Goal: Task Accomplishment & Management: Manage account settings

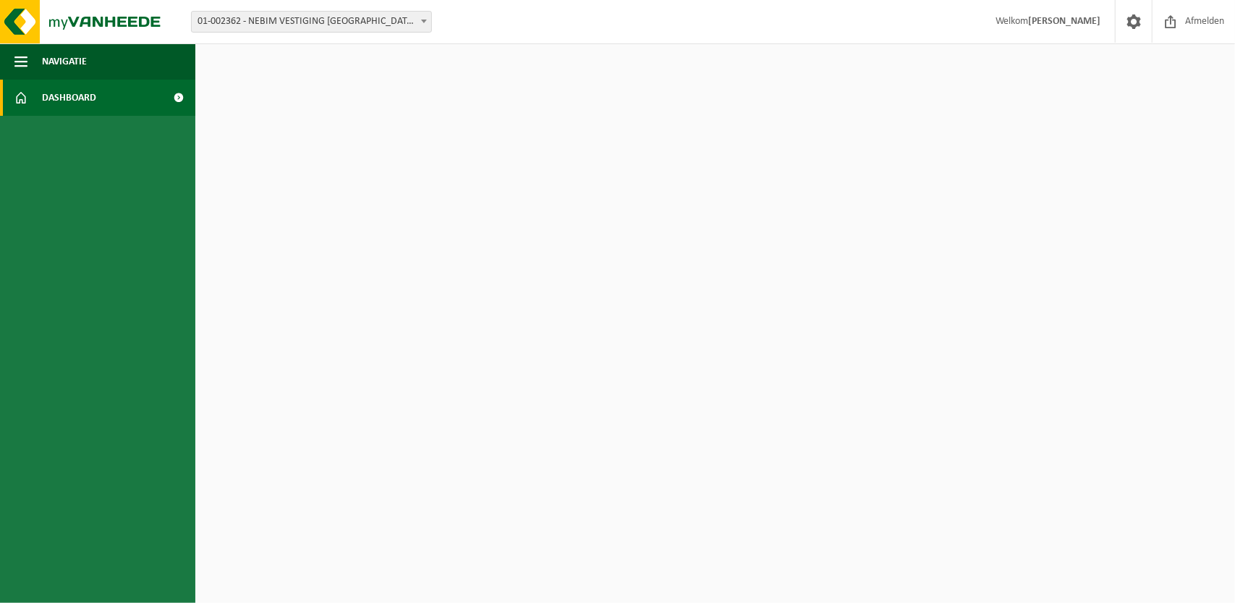
click at [78, 92] on span "Dashboard" at bounding box center [69, 98] width 54 height 36
click at [173, 95] on span at bounding box center [179, 98] width 33 height 36
click at [78, 64] on span "Navigatie" at bounding box center [64, 61] width 45 height 36
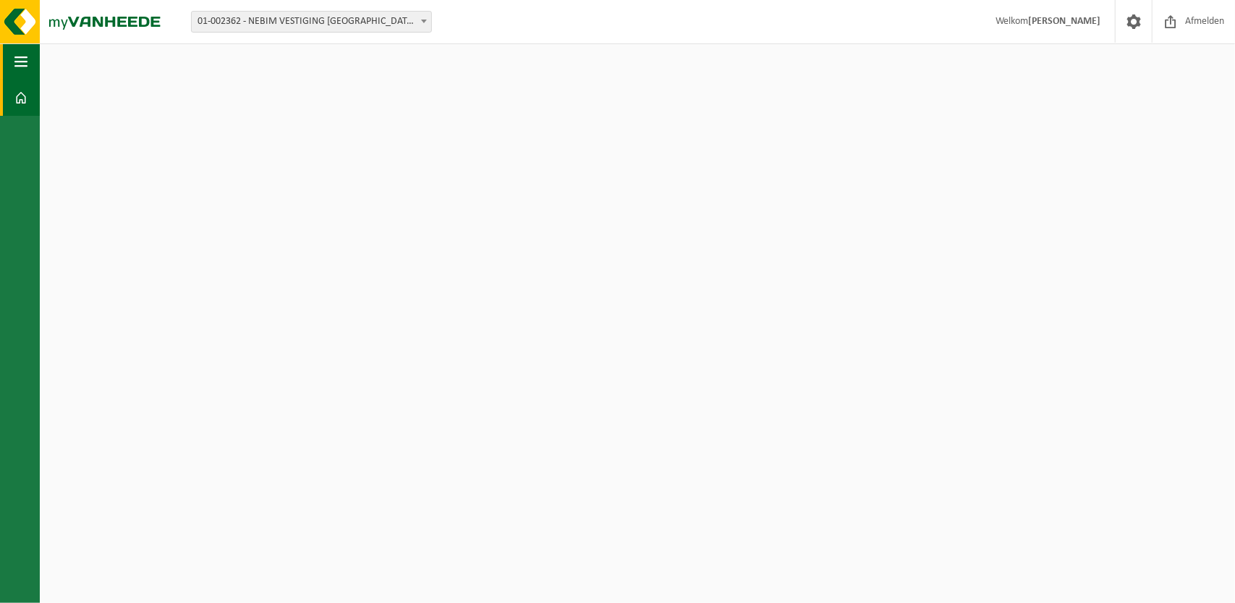
click at [23, 63] on span "button" at bounding box center [20, 61] width 13 height 36
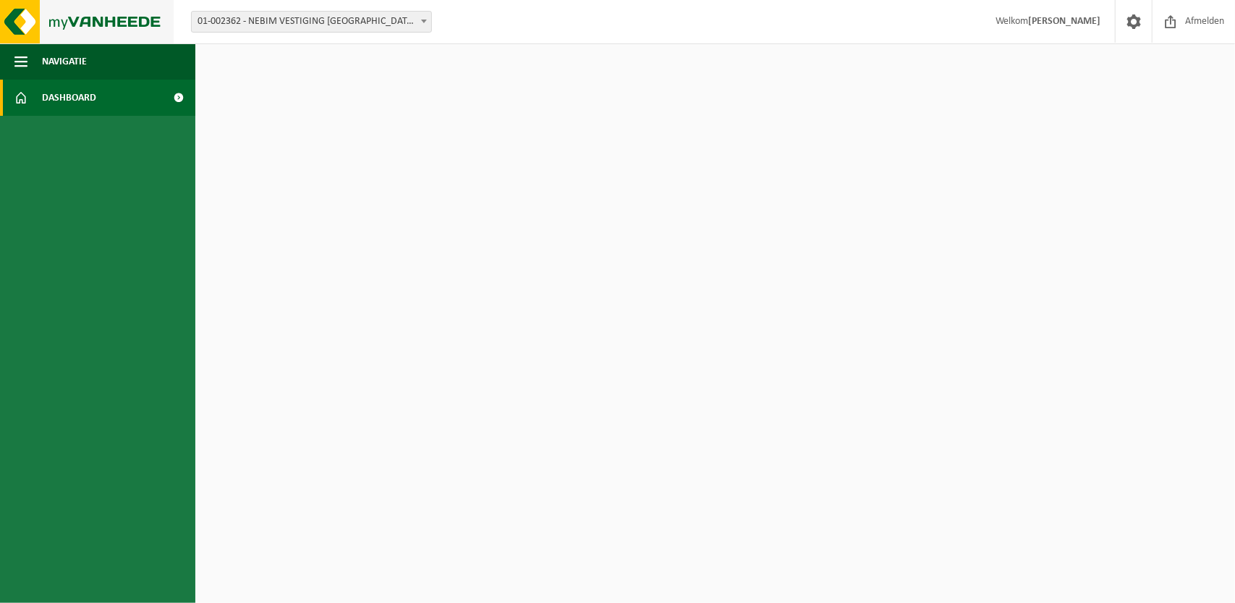
click at [116, 17] on img at bounding box center [87, 21] width 174 height 43
click at [1087, 22] on strong "[PERSON_NAME]" at bounding box center [1064, 21] width 72 height 11
click at [1134, 22] on span at bounding box center [1134, 21] width 22 height 43
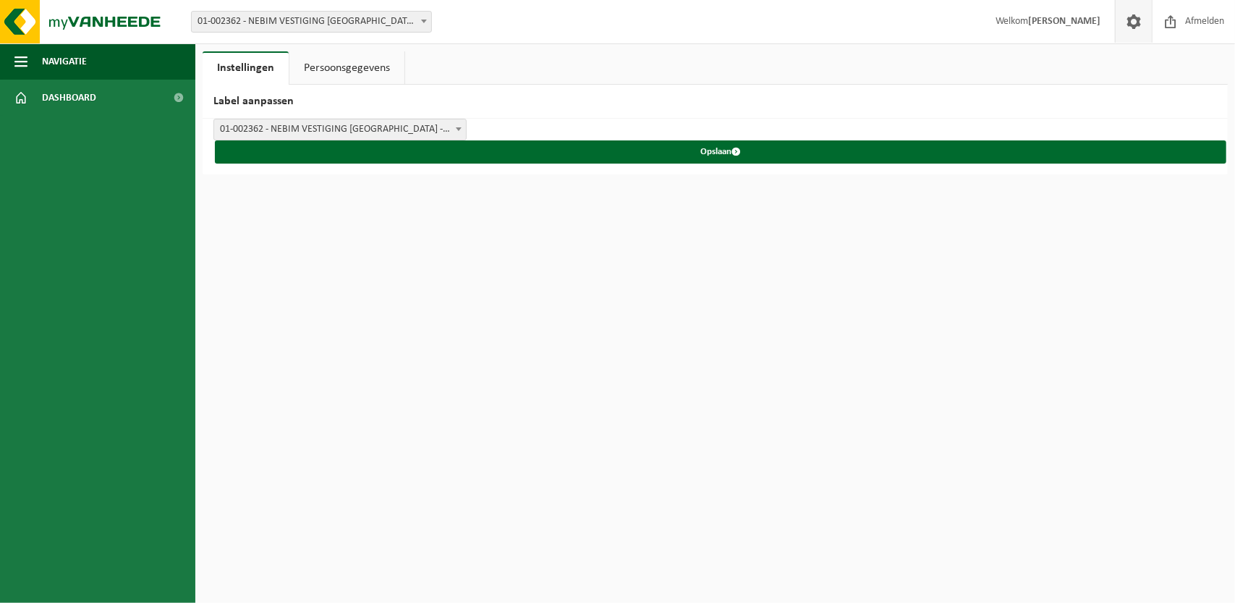
click at [313, 75] on link "Persoonsgegevens" at bounding box center [346, 67] width 115 height 33
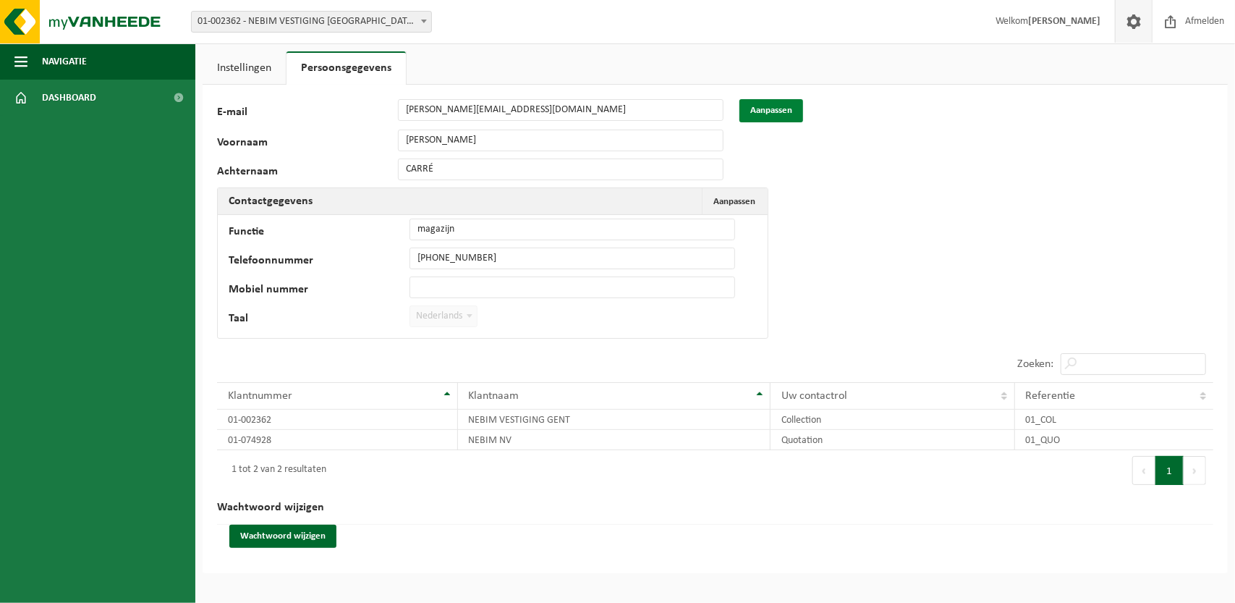
click at [762, 113] on button "Aanpassen" at bounding box center [771, 110] width 64 height 23
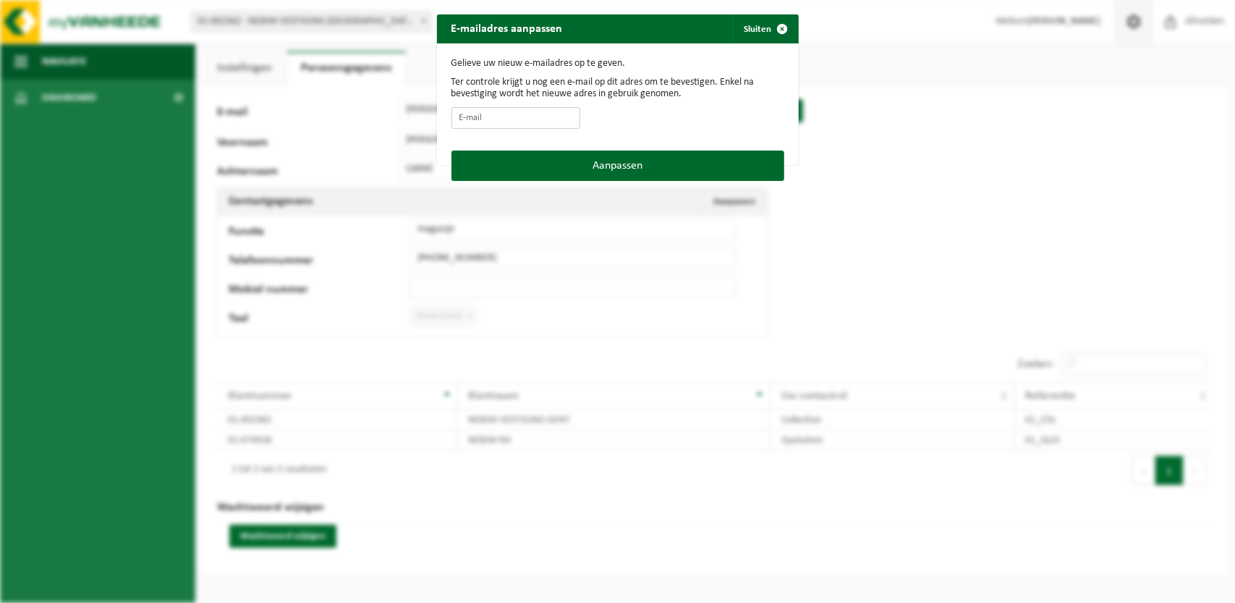
click at [485, 120] on input "E-mail" at bounding box center [515, 118] width 129 height 22
click at [491, 123] on input "florian.hulpia@nebim.eu" at bounding box center [515, 118] width 129 height 22
drag, startPoint x: 479, startPoint y: 117, endPoint x: 441, endPoint y: 117, distance: 38.3
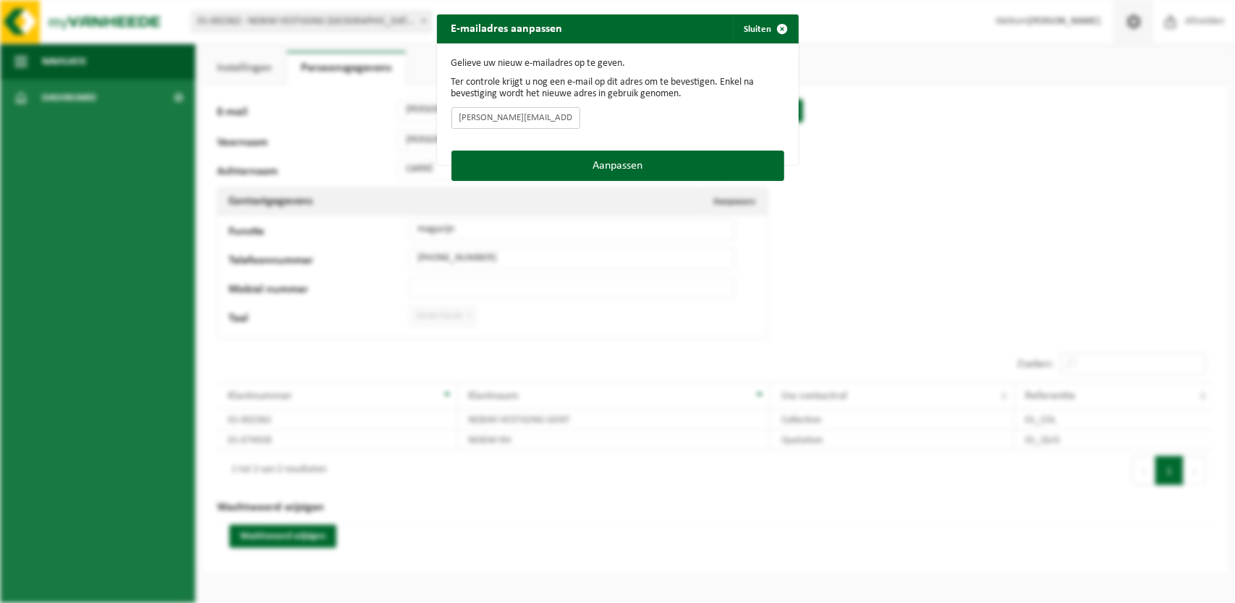
click at [441, 117] on div "Gelieve uw nieuw e-mailadres op te geven. Ter controle krijgt u nog een e-mail …" at bounding box center [618, 96] width 362 height 107
click at [547, 127] on input "florian.hulpia@nebim.eu" at bounding box center [515, 118] width 129 height 22
type input "florian.hulpia@nebim.eu"
click at [566, 160] on button "Aanpassen" at bounding box center [617, 165] width 333 height 30
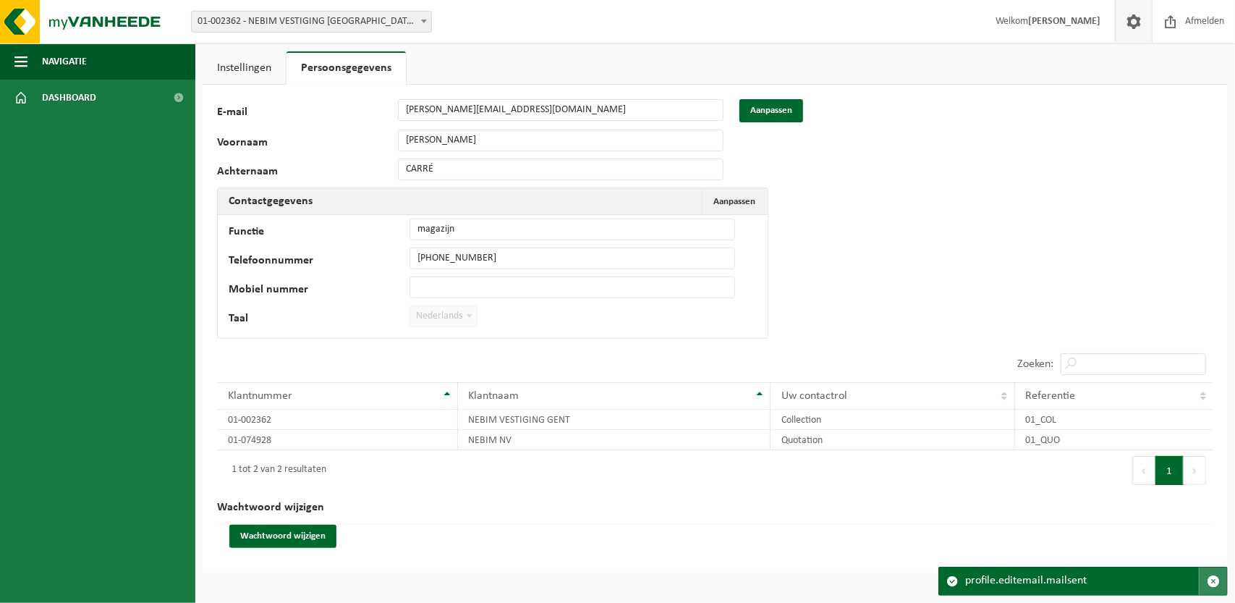
click at [1221, 585] on button "button" at bounding box center [1213, 580] width 28 height 27
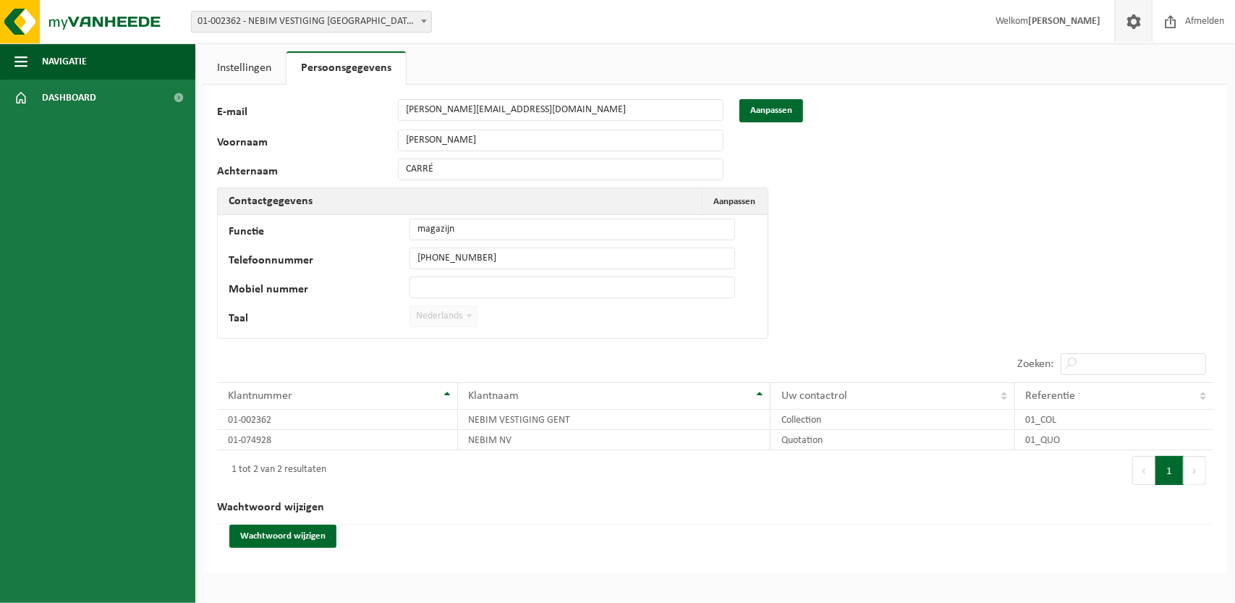
click at [240, 61] on link "Instellingen" at bounding box center [244, 67] width 83 height 33
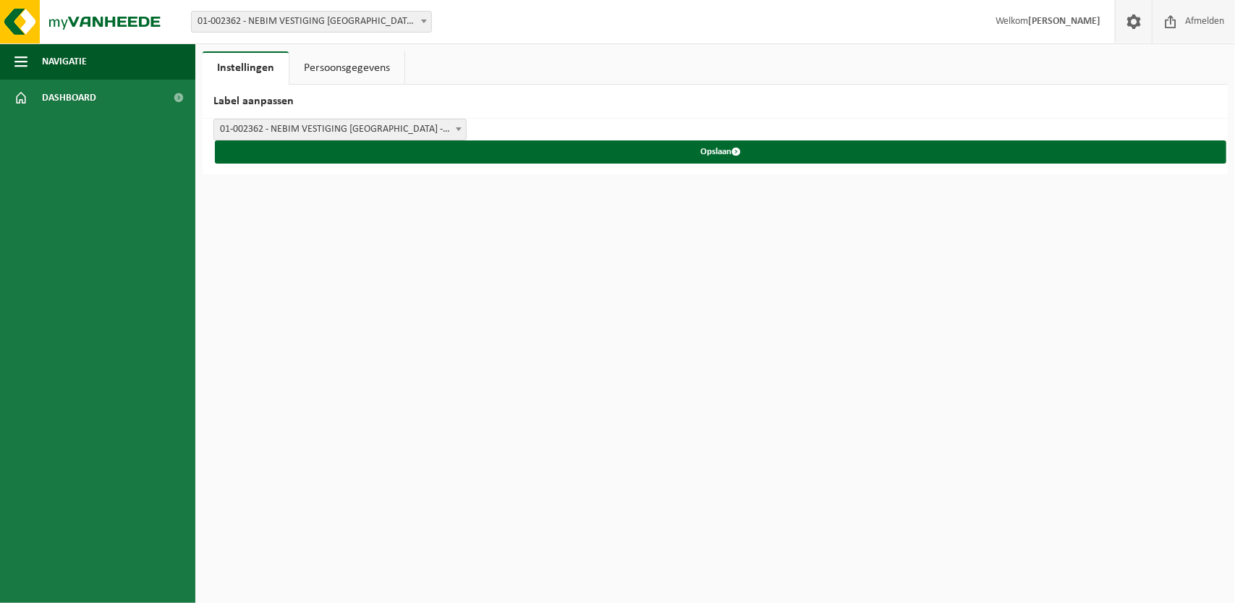
click at [1184, 20] on span "Afmelden" at bounding box center [1204, 21] width 46 height 43
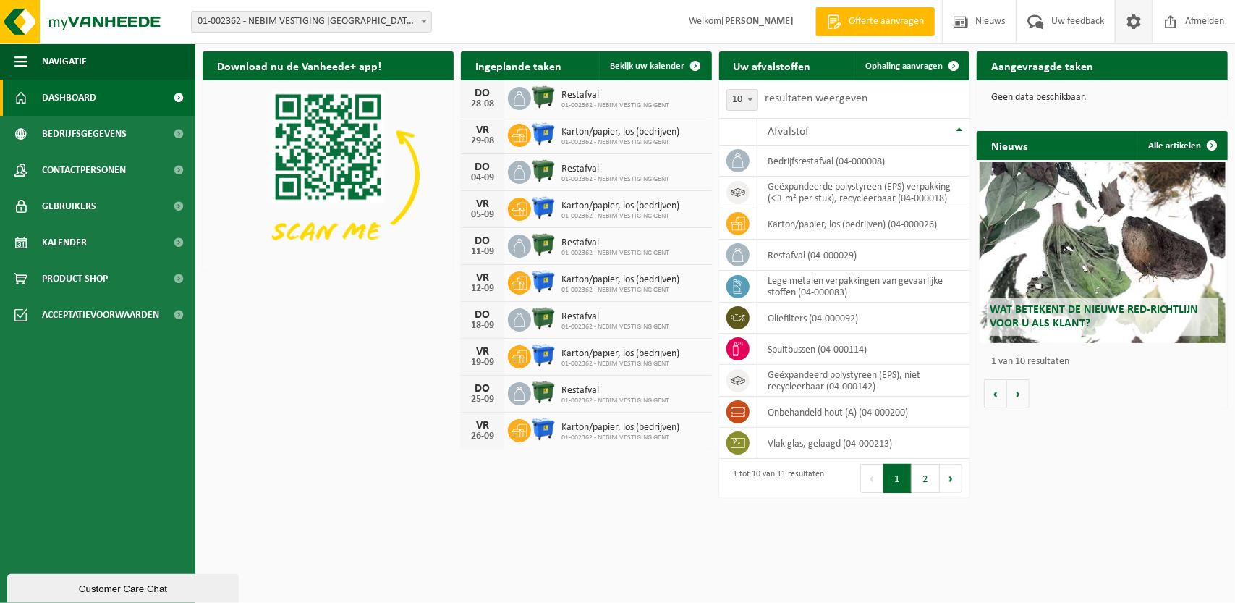
click at [1143, 22] on span at bounding box center [1134, 21] width 22 height 43
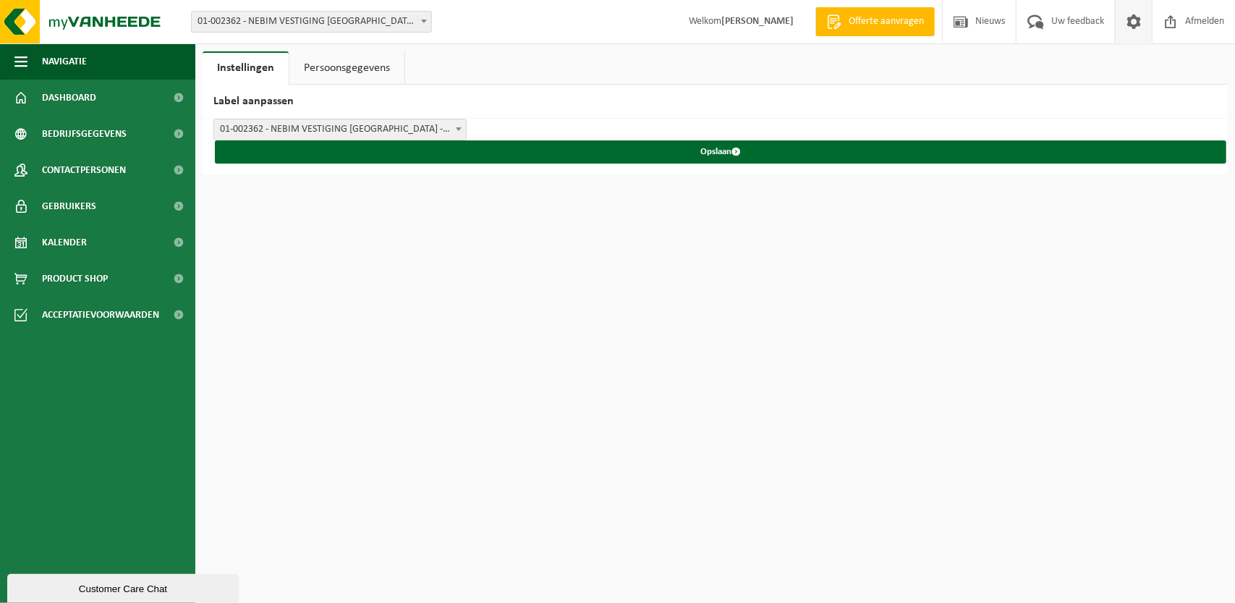
click at [344, 70] on link "Persoonsgegevens" at bounding box center [346, 67] width 115 height 33
